Goal: Connect with others: Connect with others

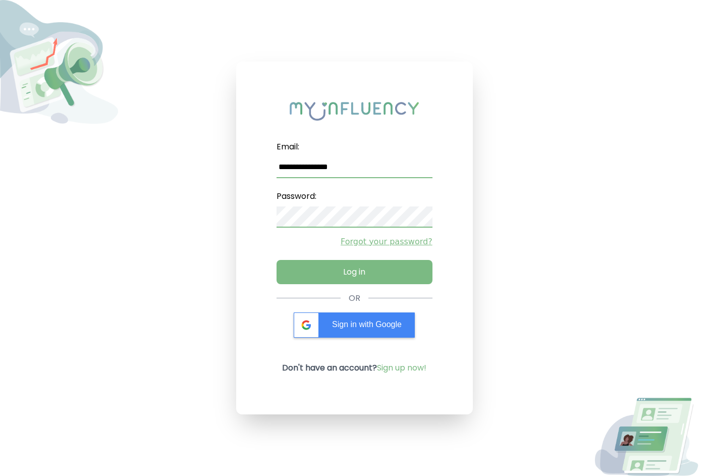
type input "**********"
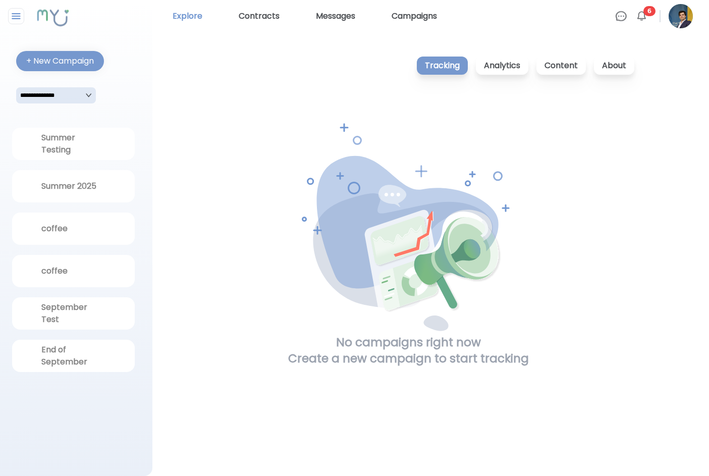
click at [189, 16] on link "Explore" at bounding box center [187, 16] width 38 height 16
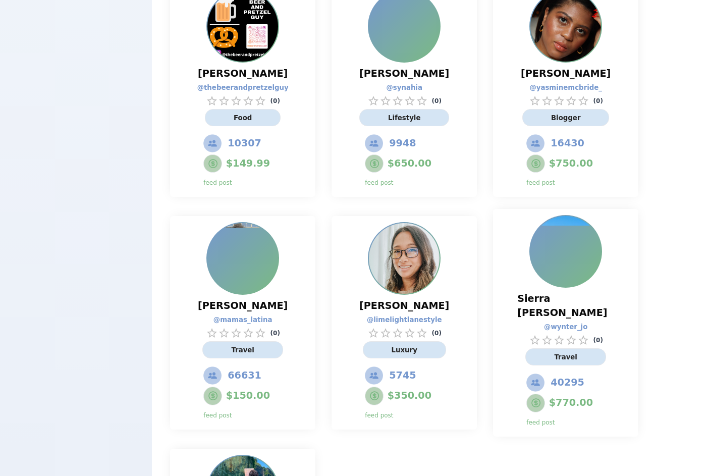
scroll to position [1943, 0]
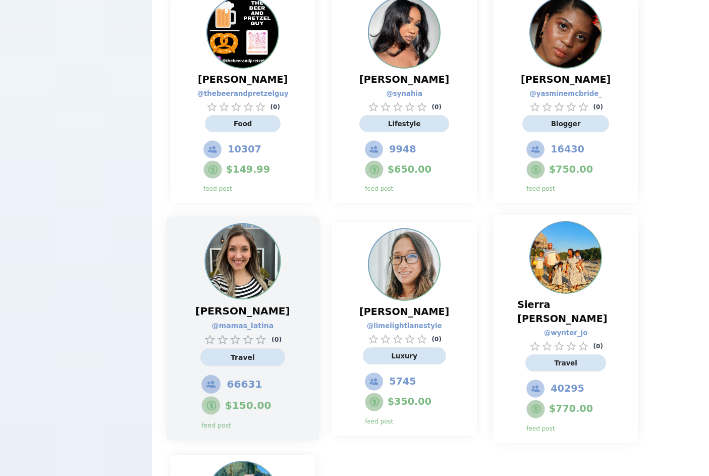
click at [251, 224] on img at bounding box center [243, 261] width 74 height 74
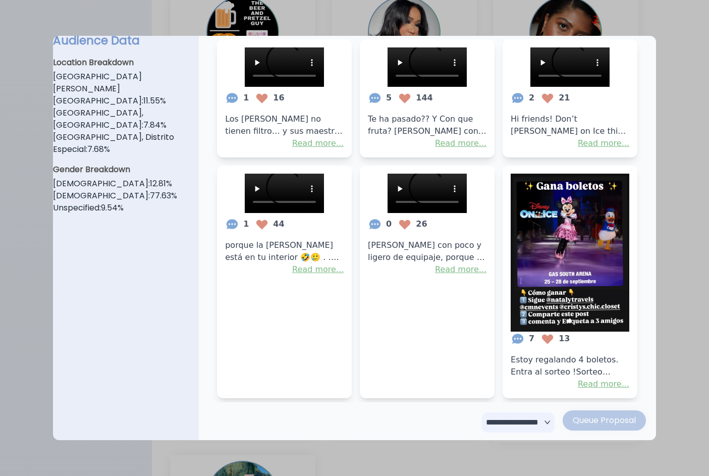
scroll to position [277, 0]
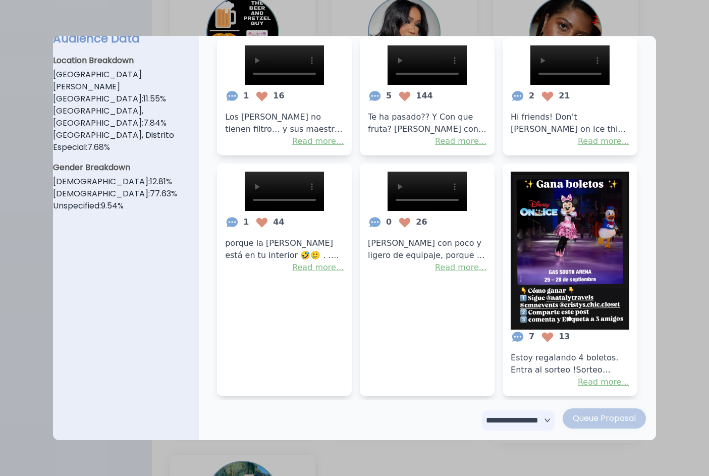
click at [687, 221] on div at bounding box center [354, 238] width 709 height 476
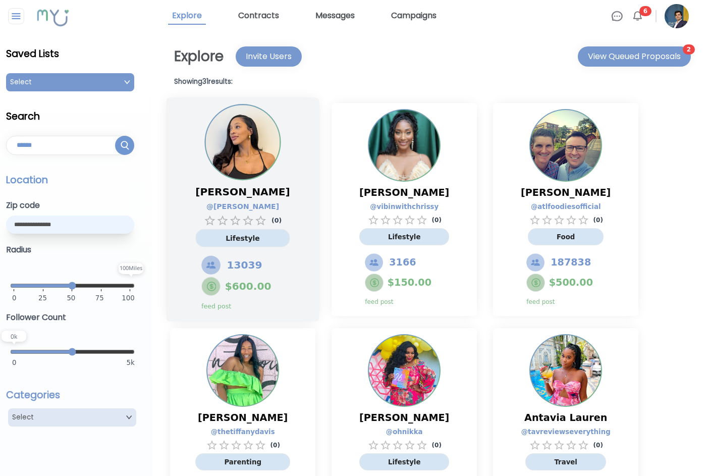
scroll to position [0, 0]
click at [244, 153] on img at bounding box center [243, 142] width 74 height 74
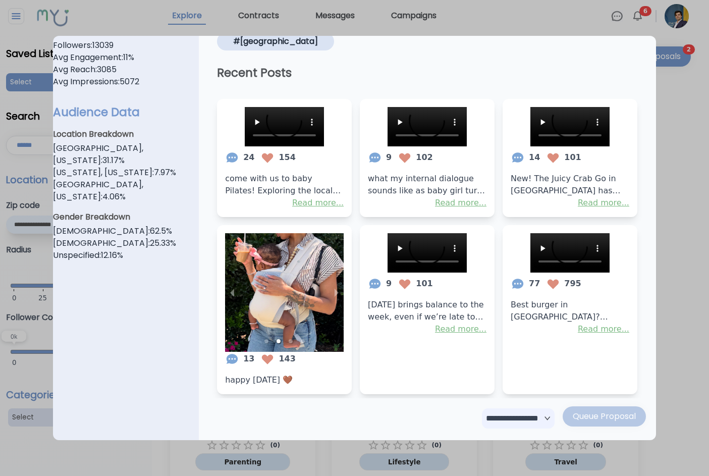
scroll to position [247, 0]
click at [687, 175] on div at bounding box center [354, 238] width 709 height 476
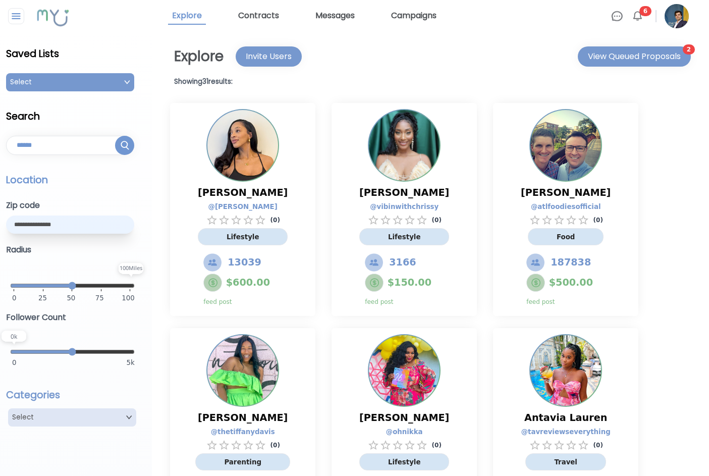
click at [59, 222] on input "text" at bounding box center [70, 224] width 128 height 18
type input "*****"
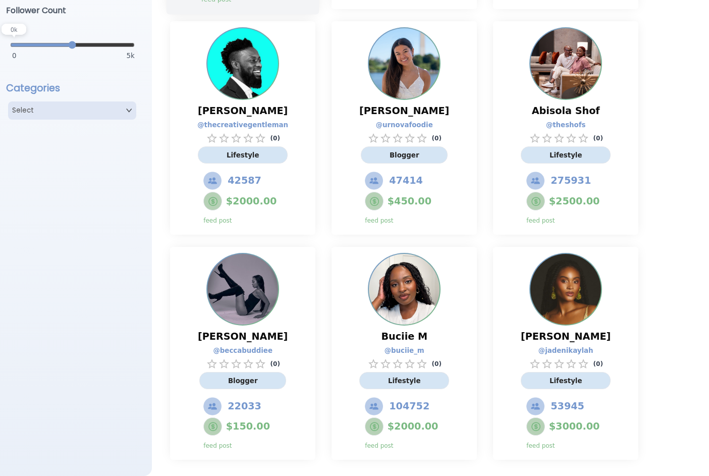
scroll to position [307, 0]
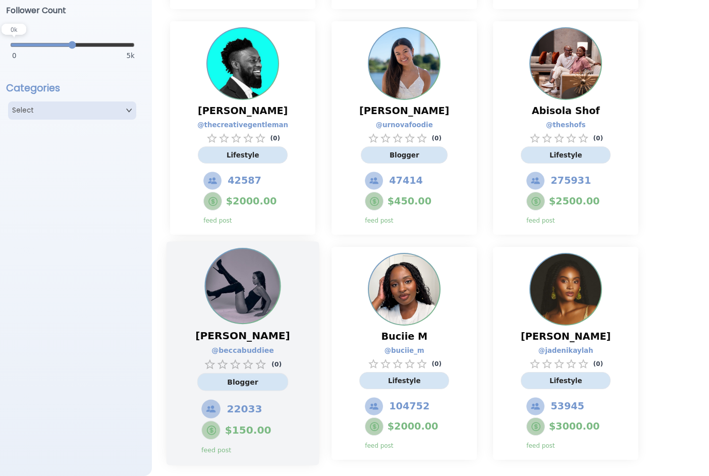
click at [244, 319] on img at bounding box center [243, 286] width 74 height 74
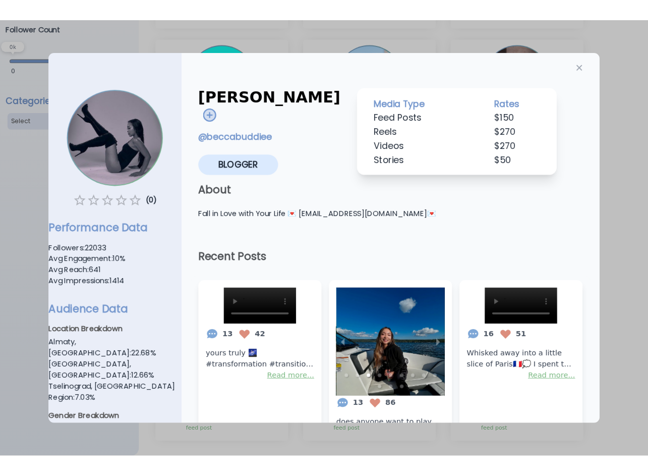
scroll to position [0, 0]
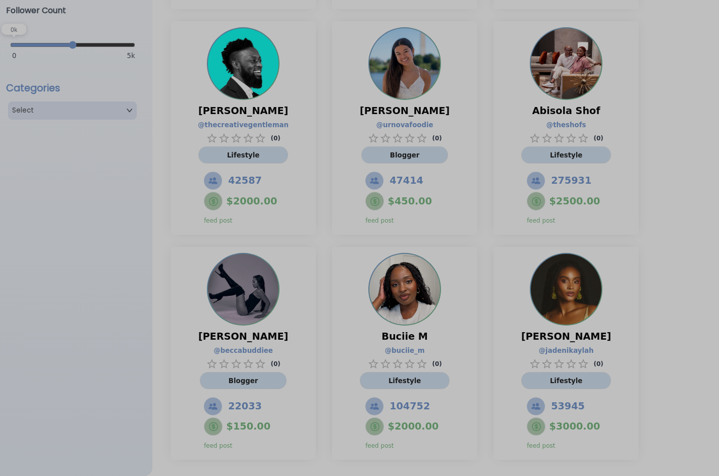
click at [667, 185] on div at bounding box center [359, 238] width 719 height 476
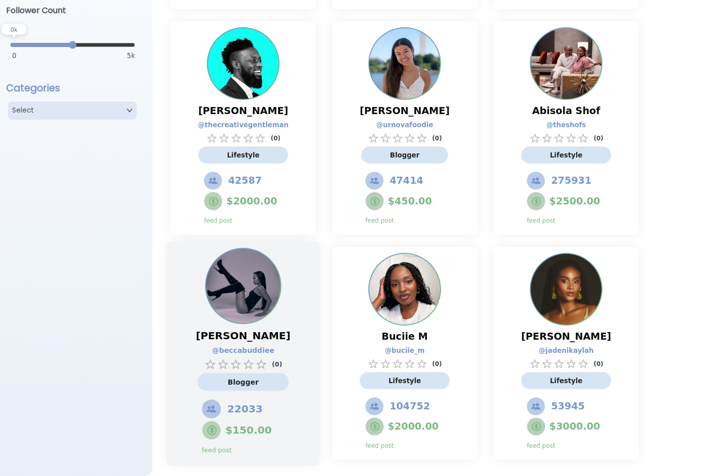
click at [231, 310] on img at bounding box center [243, 286] width 74 height 74
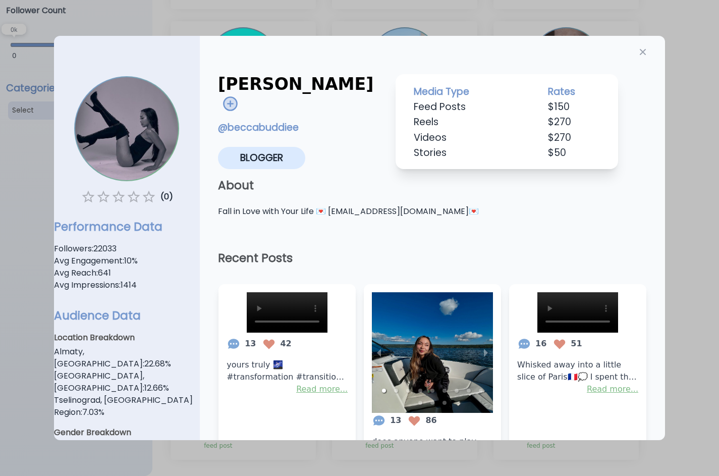
click at [682, 72] on div at bounding box center [359, 238] width 719 height 476
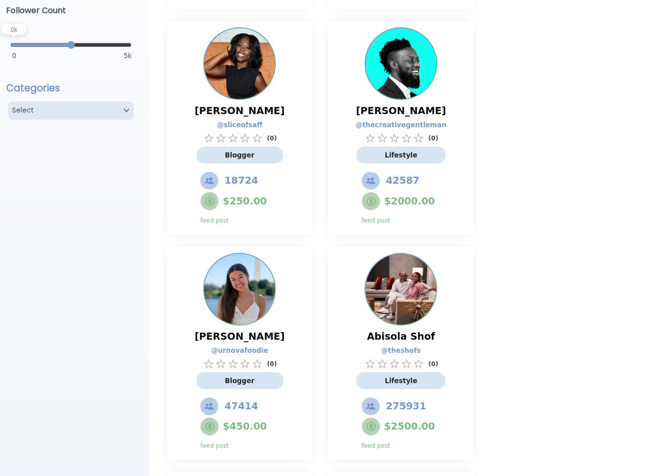
click at [563, 150] on div "[PERSON_NAME] @ devourdc ( 0 ) Lifestyle 280841 $ 3500.00 feed post Petal [PERS…" at bounding box center [396, 353] width 475 height 1126
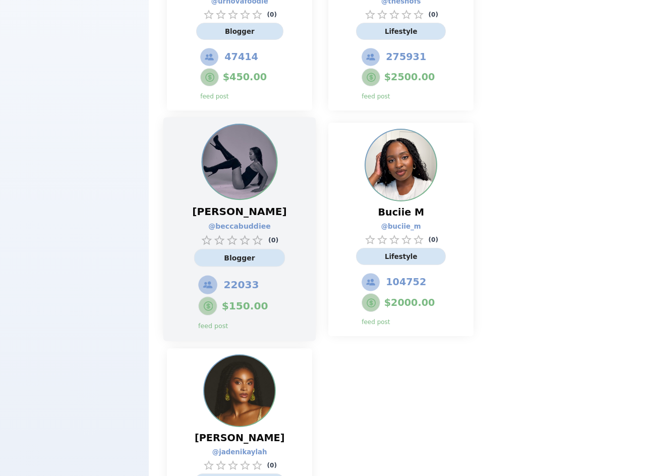
scroll to position [646, 0]
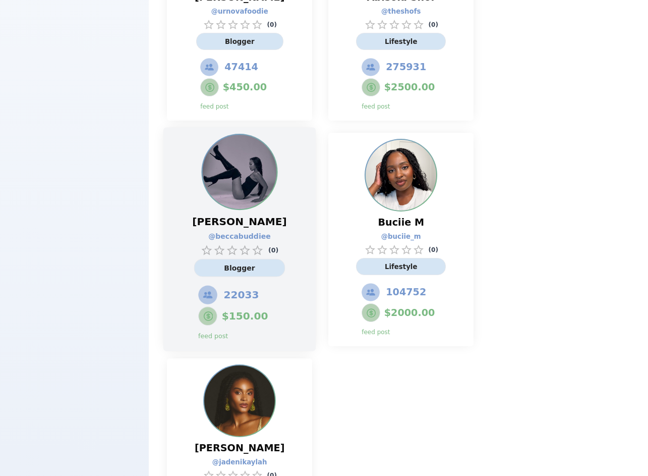
click at [241, 158] on img at bounding box center [240, 172] width 74 height 74
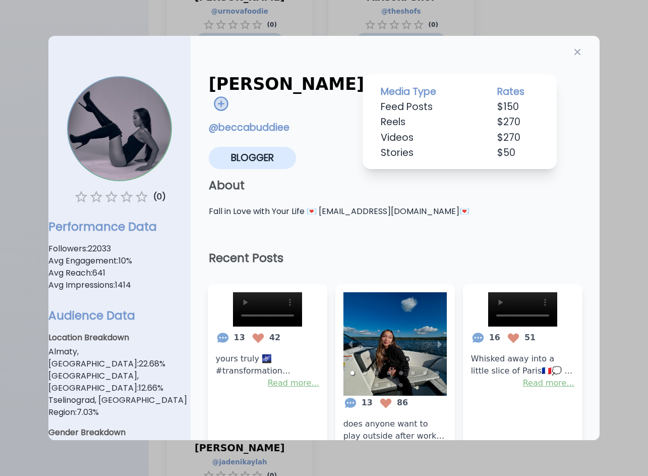
click at [619, 165] on div at bounding box center [324, 238] width 648 height 476
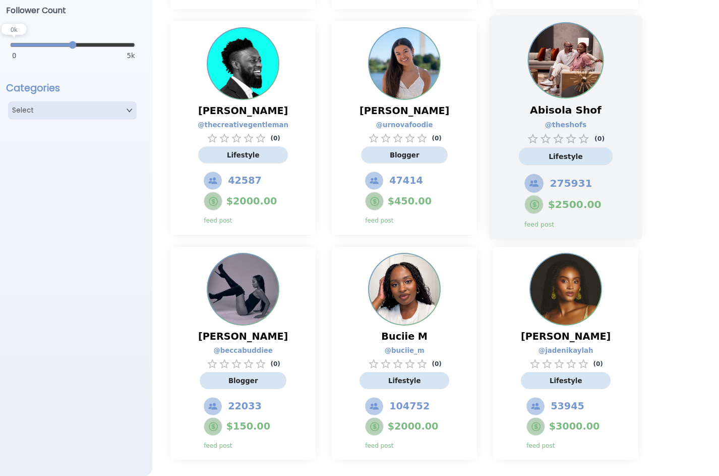
scroll to position [307, 0]
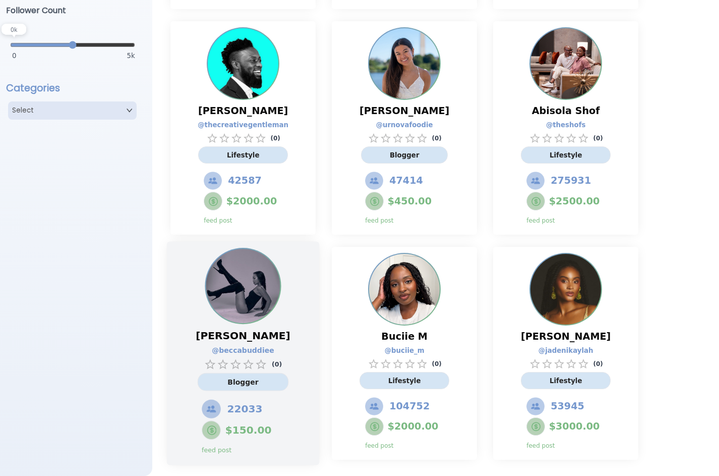
click at [236, 317] on img at bounding box center [243, 286] width 74 height 74
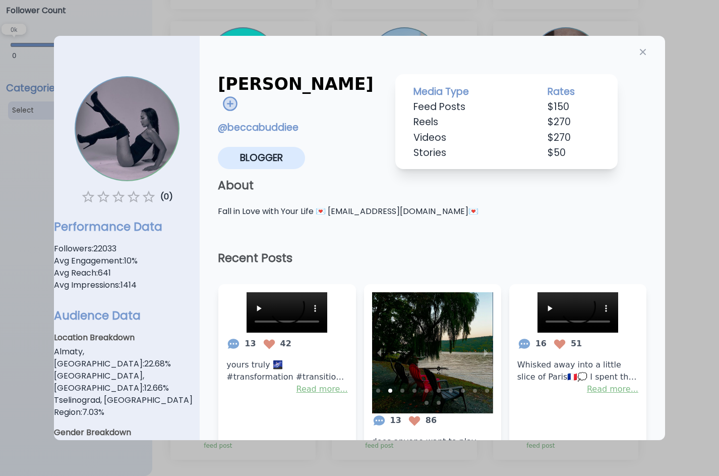
scroll to position [0, 0]
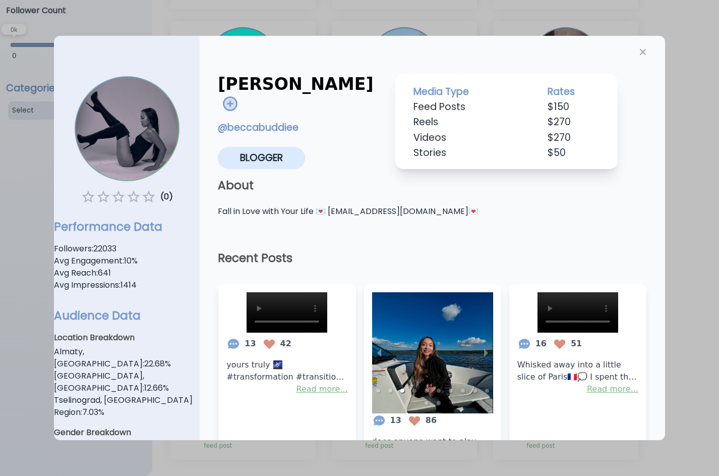
click at [696, 180] on div at bounding box center [359, 238] width 719 height 476
